Goal: Task Accomplishment & Management: Use online tool/utility

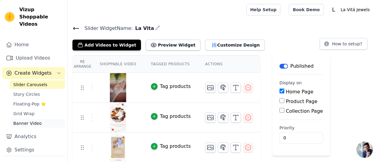
click at [43, 119] on link "Banner Video" at bounding box center [37, 123] width 55 height 8
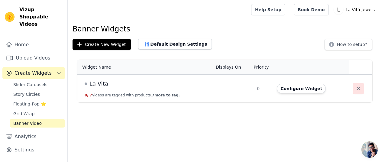
click at [355, 88] on icon "button" at bounding box center [358, 88] width 6 height 6
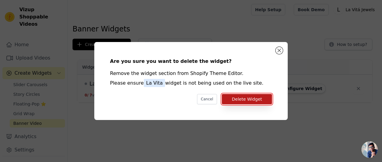
click at [246, 102] on button "Delete Widget" at bounding box center [247, 99] width 50 height 10
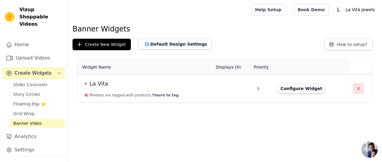
click at [355, 88] on icon "button" at bounding box center [358, 88] width 6 height 6
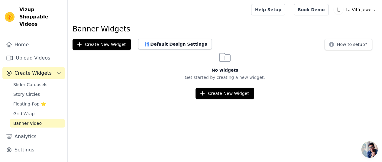
click at [21, 120] on span "Banner Video" at bounding box center [27, 123] width 28 height 6
click at [43, 130] on link "Analytics" at bounding box center [33, 136] width 63 height 12
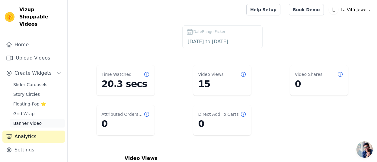
click at [21, 120] on span "Banner Video" at bounding box center [27, 123] width 28 height 6
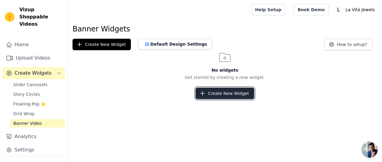
click at [233, 95] on button "Create New Widget" at bounding box center [224, 93] width 58 height 11
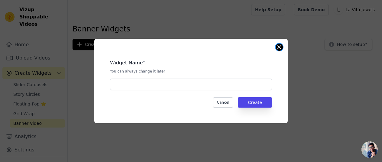
click at [278, 50] on button "Close modal" at bounding box center [278, 46] width 7 height 7
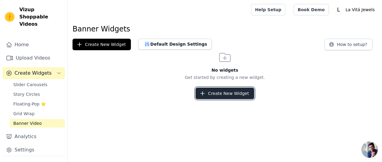
click at [212, 96] on button "Create New Widget" at bounding box center [224, 93] width 58 height 11
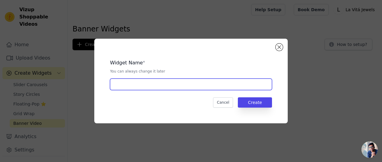
click at [172, 85] on input "text" at bounding box center [191, 84] width 162 height 11
type input "La Vita"
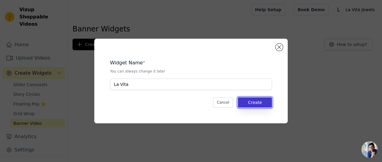
click at [254, 102] on button "Create" at bounding box center [255, 102] width 34 height 10
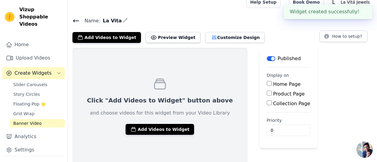
scroll to position [9, 0]
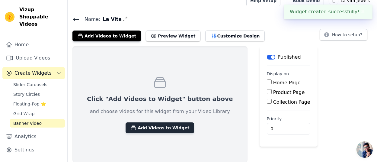
click at [165, 130] on button "Add Videos to Widget" at bounding box center [160, 127] width 69 height 11
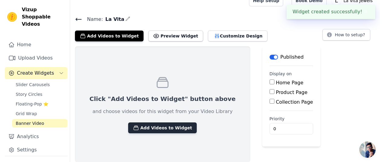
scroll to position [0, 0]
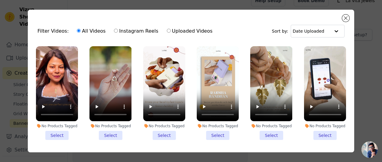
click at [133, 30] on label "Instagram Reels" at bounding box center [136, 31] width 45 height 8
click at [118, 30] on input "Instagram Reels" at bounding box center [116, 31] width 4 height 4
radio input "true"
click at [166, 30] on label "Uploaded Videos" at bounding box center [189, 31] width 46 height 8
click at [167, 30] on input "Uploaded Videos" at bounding box center [169, 31] width 4 height 4
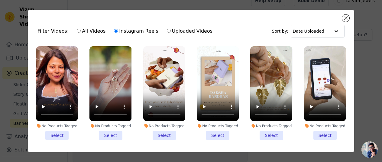
radio input "true"
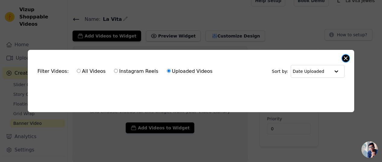
click at [344, 56] on button "Close modal" at bounding box center [345, 58] width 7 height 7
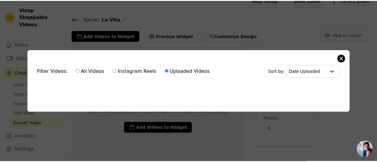
scroll to position [9, 0]
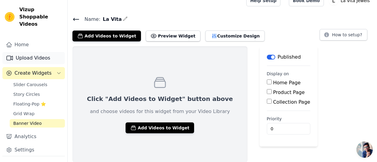
click at [34, 52] on link "Upload Videos" at bounding box center [33, 58] width 63 height 12
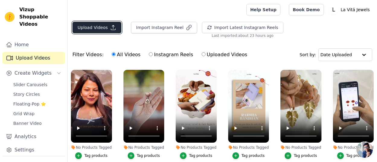
click at [96, 24] on button "Upload Videos" at bounding box center [96, 27] width 49 height 11
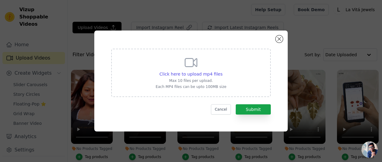
click at [199, 79] on p "Max 10 files per upload." at bounding box center [191, 80] width 71 height 5
click at [222, 71] on input "Click here to upload mp4 files Max 10 files per upload. Each MP4 files can be u…" at bounding box center [222, 71] width 0 height 0
click at [195, 69] on icon at bounding box center [191, 62] width 14 height 14
click at [222, 71] on input "Click here to upload mp4 files Max 10 files per upload. Each MP4 files can be u…" at bounding box center [222, 71] width 0 height 0
type input "C:\fakepath\jewellery making video.mp4"
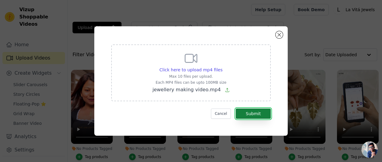
click at [260, 115] on button "Submit" at bounding box center [253, 113] width 35 height 10
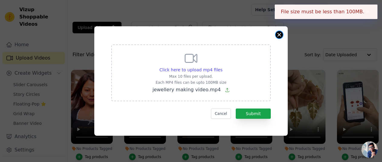
click at [282, 36] on div "Click here to upload mp4 files Max 10 files per upload. Each MP4 files can be u…" at bounding box center [190, 80] width 193 height 109
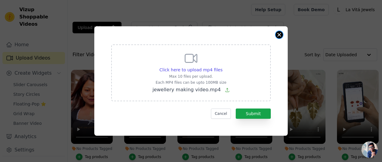
click at [278, 37] on button "Close modal" at bounding box center [278, 34] width 7 height 7
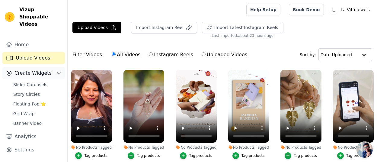
click at [39, 69] on span "Create Widgets" at bounding box center [32, 72] width 37 height 7
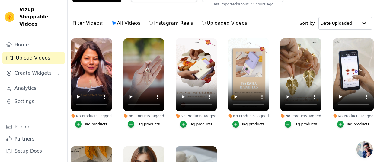
scroll to position [30, 0]
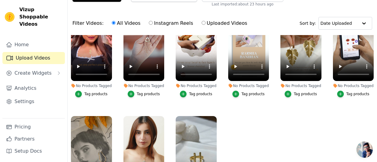
click at [361, 96] on label "No Products Tagged Tag products" at bounding box center [354, 54] width 42 height 92
click at [358, 91] on div "Tag products" at bounding box center [357, 93] width 23 height 5
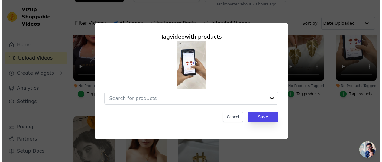
scroll to position [0, 0]
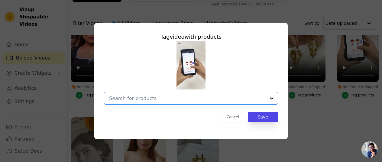
click at [159, 97] on input "No Products Tagged Tag video with products Option undefined, selected. Select i…" at bounding box center [187, 98] width 156 height 6
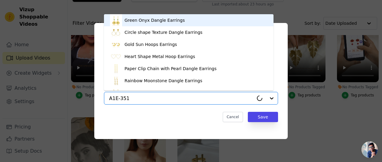
type input "A1E-3511"
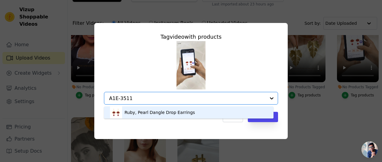
click at [163, 112] on div "Ruby, Pearl Dangle Drop Earrings" at bounding box center [159, 112] width 70 height 6
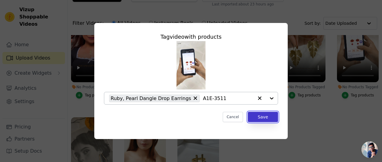
click at [260, 117] on button "Save" at bounding box center [263, 117] width 30 height 10
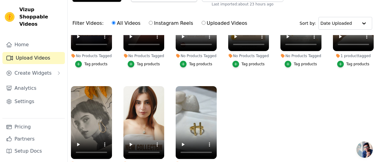
scroll to position [74, 0]
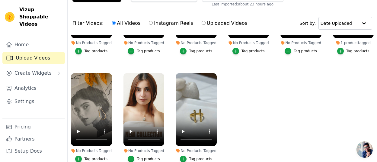
click at [195, 156] on div "Tag products" at bounding box center [200, 158] width 23 height 5
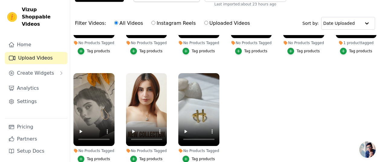
scroll to position [0, 0]
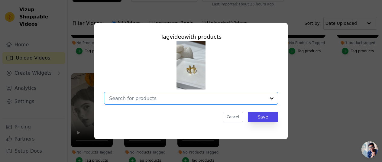
click at [181, 99] on input "No Products Tagged Tag video with products Option undefined, selected. Select i…" at bounding box center [187, 98] width 156 height 6
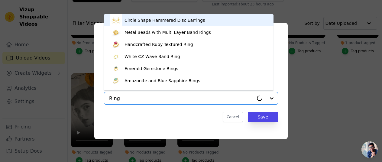
type input "Rings"
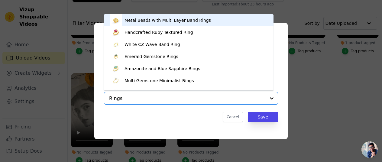
scroll to position [8, 0]
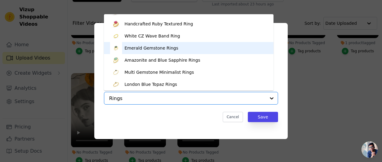
click at [164, 47] on div "Emerald Gemstone Rings" at bounding box center [151, 48] width 54 height 6
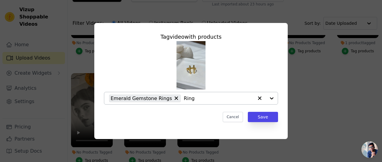
type input "Rings"
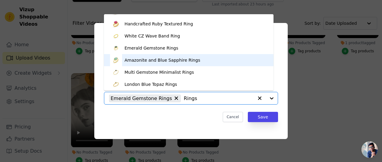
click at [159, 62] on div "Amazonite and Blue Sapphire Rings" at bounding box center [161, 60] width 75 height 6
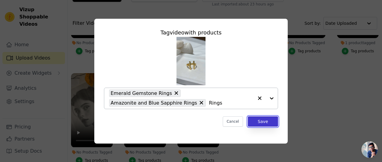
click at [271, 124] on button "Save" at bounding box center [263, 121] width 30 height 10
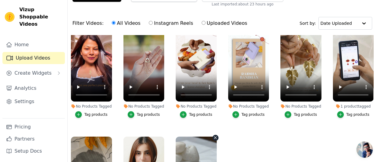
scroll to position [0, 0]
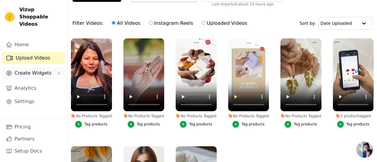
click at [32, 69] on span "Create Widgets" at bounding box center [32, 72] width 37 height 7
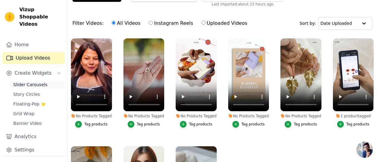
click at [34, 82] on span "Slider Carousels" at bounding box center [30, 85] width 34 height 6
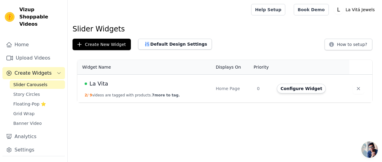
click at [179, 95] on td "La Vita 2 / 9 videos are tagged with products. 7 more to tag." at bounding box center [144, 89] width 135 height 28
click at [287, 91] on button "Configure Widget" at bounding box center [301, 89] width 49 height 10
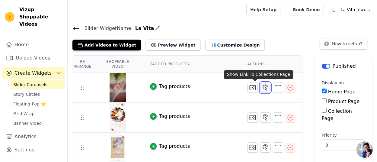
click at [263, 86] on icon "button" at bounding box center [265, 88] width 5 height 6
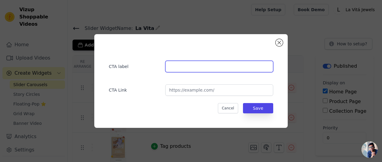
click at [195, 66] on input "text" at bounding box center [219, 66] width 108 height 11
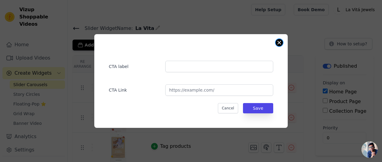
click at [276, 42] on button "Close modal" at bounding box center [278, 42] width 7 height 7
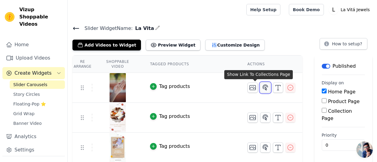
click at [263, 85] on icon "button" at bounding box center [265, 88] width 5 height 6
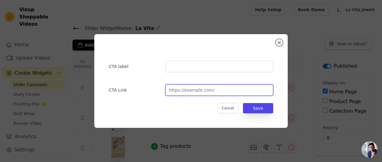
click at [207, 91] on input "url" at bounding box center [219, 89] width 108 height 11
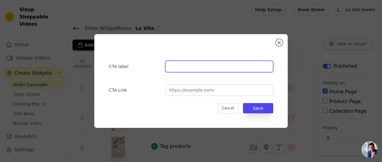
click at [201, 65] on input "text" at bounding box center [219, 66] width 108 height 11
type input "C"
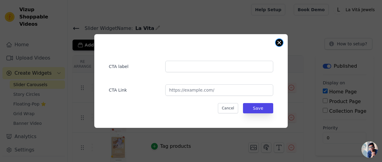
click at [278, 44] on button "Close modal" at bounding box center [278, 42] width 7 height 7
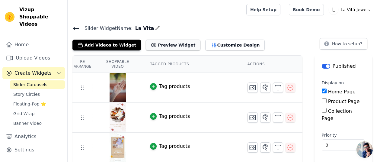
click at [175, 42] on button "Preview Widget" at bounding box center [173, 45] width 54 height 11
